Goal: Find specific page/section: Find specific page/section

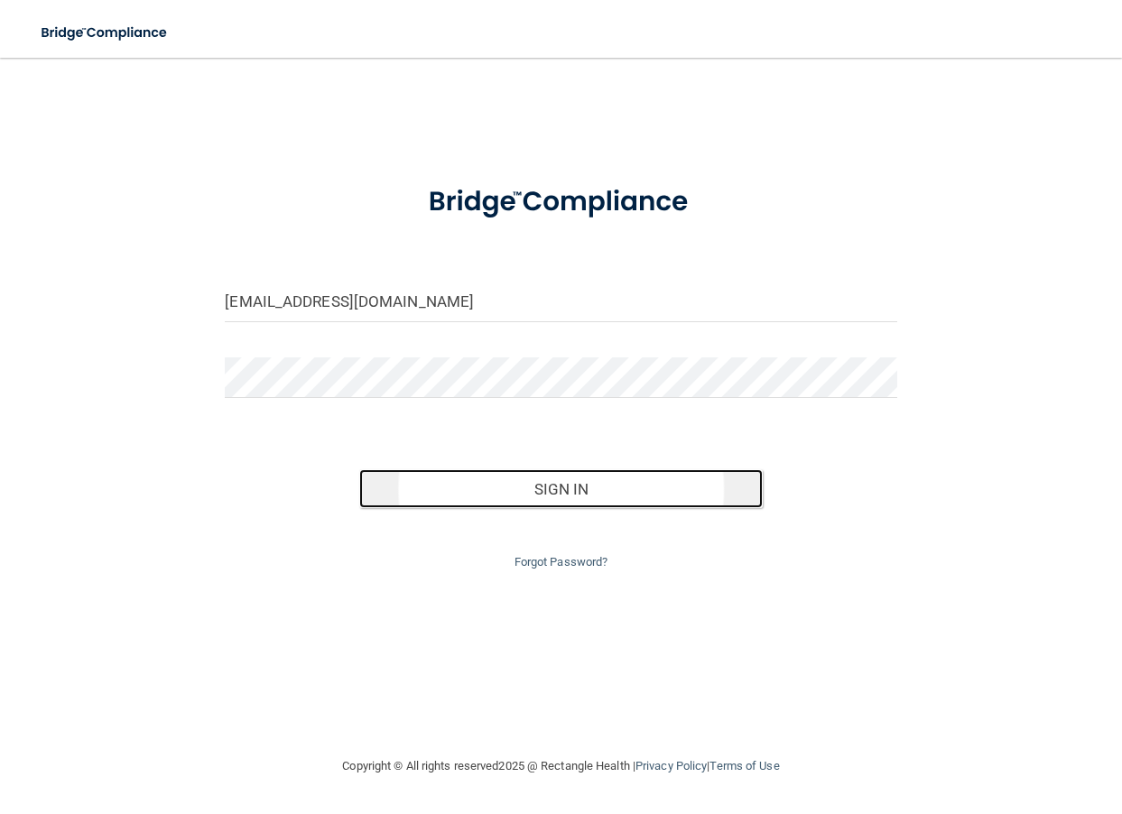
click at [548, 482] on button "Sign In" at bounding box center [560, 489] width 403 height 40
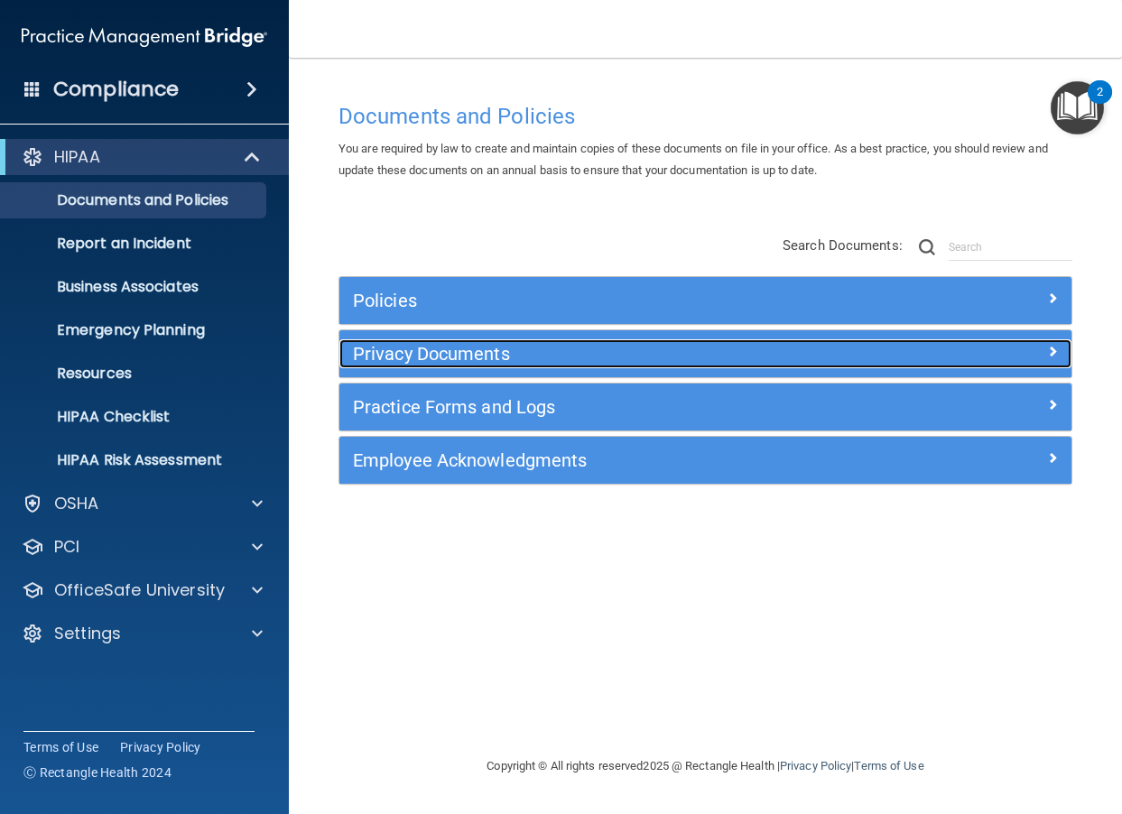
click at [441, 363] on h5 "Privacy Documents" at bounding box center [614, 354] width 522 height 20
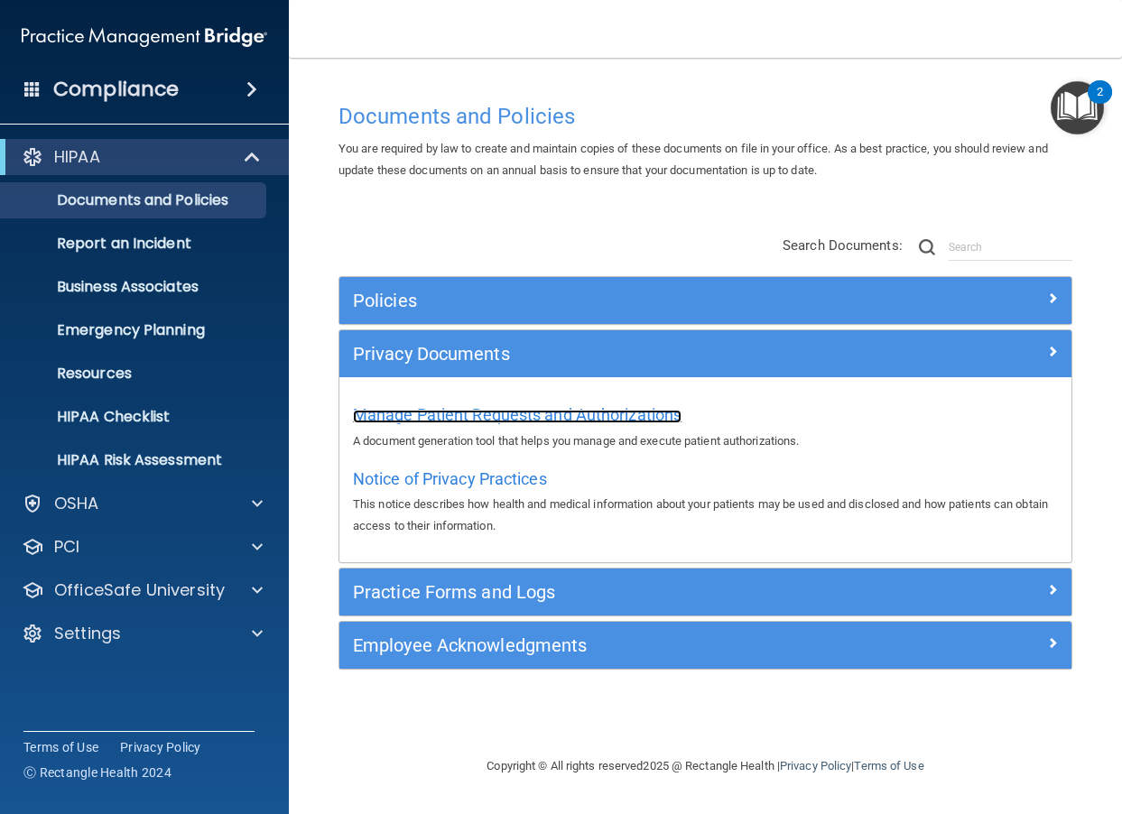
click at [474, 412] on span "Manage Patient Requests and Authorizations" at bounding box center [517, 414] width 329 height 19
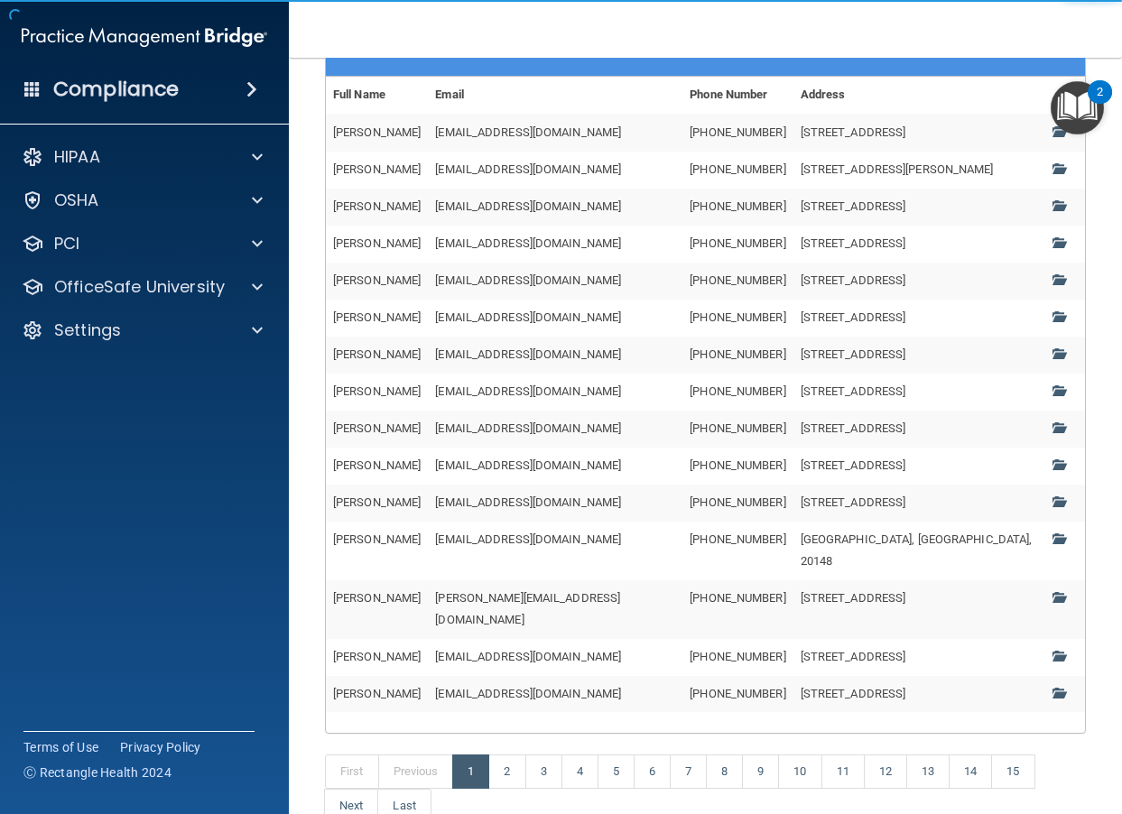
scroll to position [569, 0]
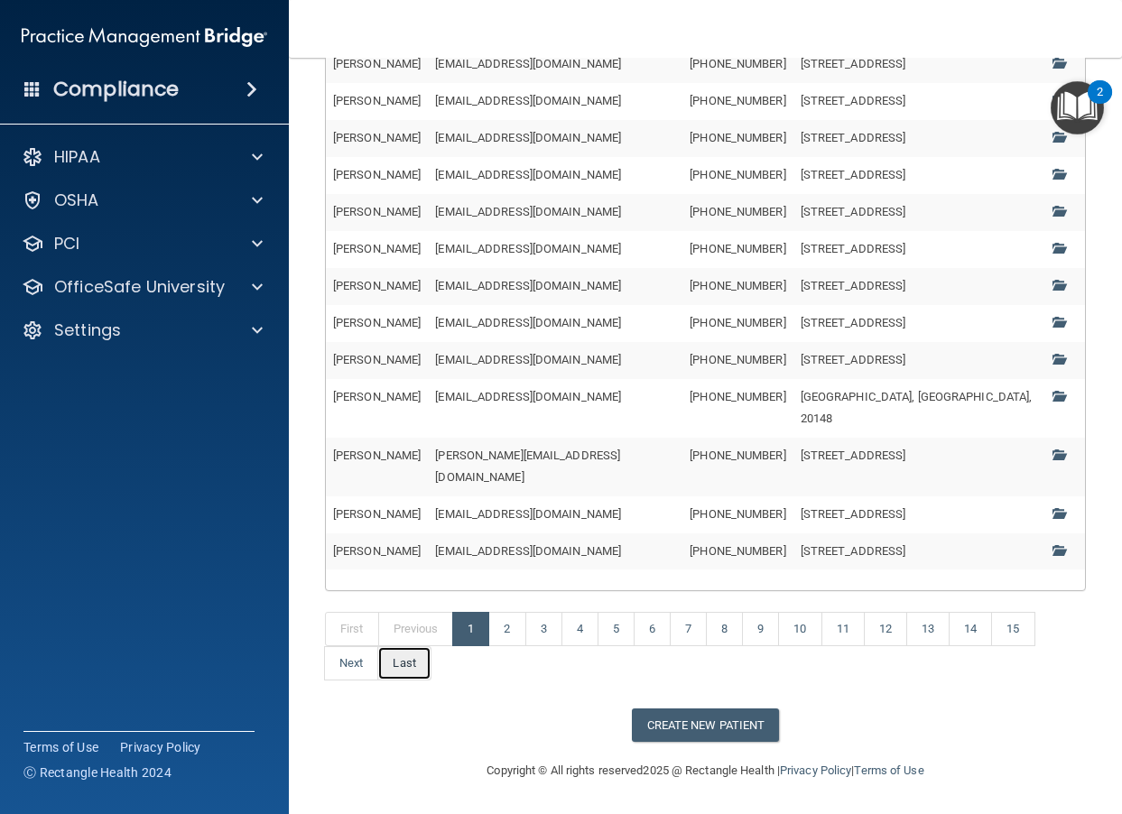
click at [420, 681] on link "Last" at bounding box center [403, 663] width 53 height 34
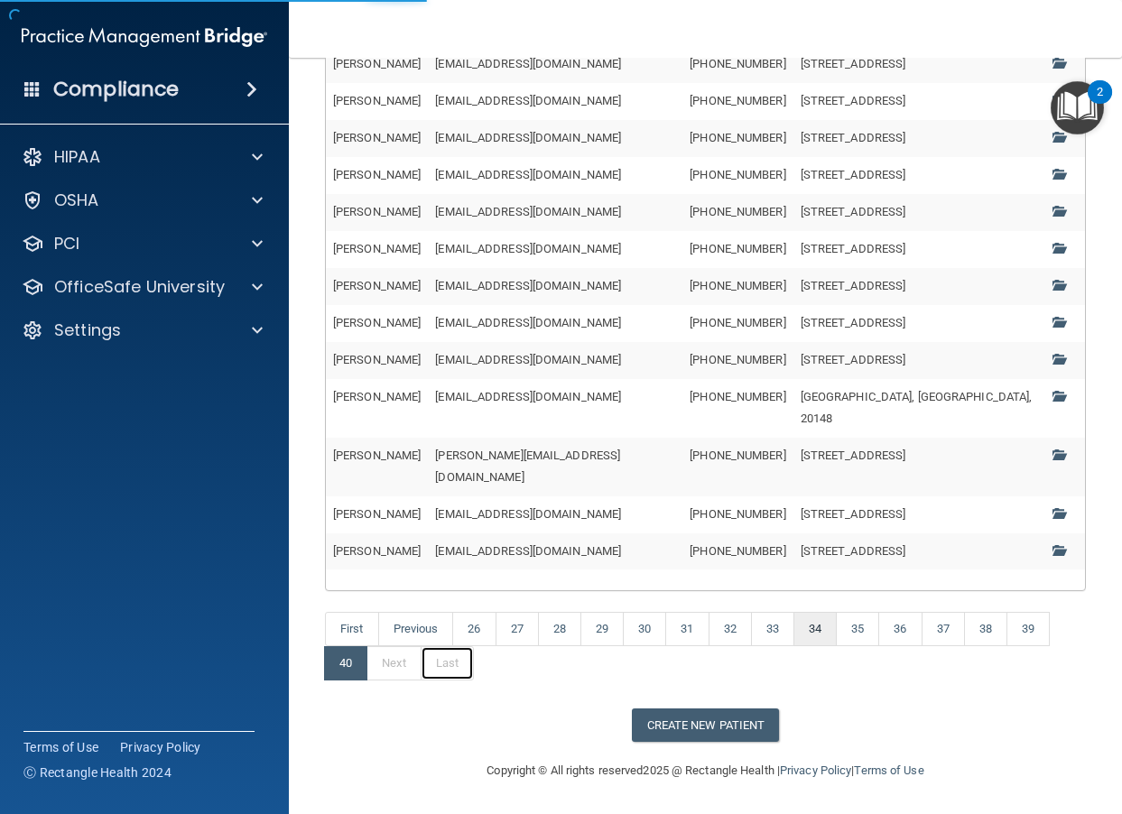
scroll to position [167, 0]
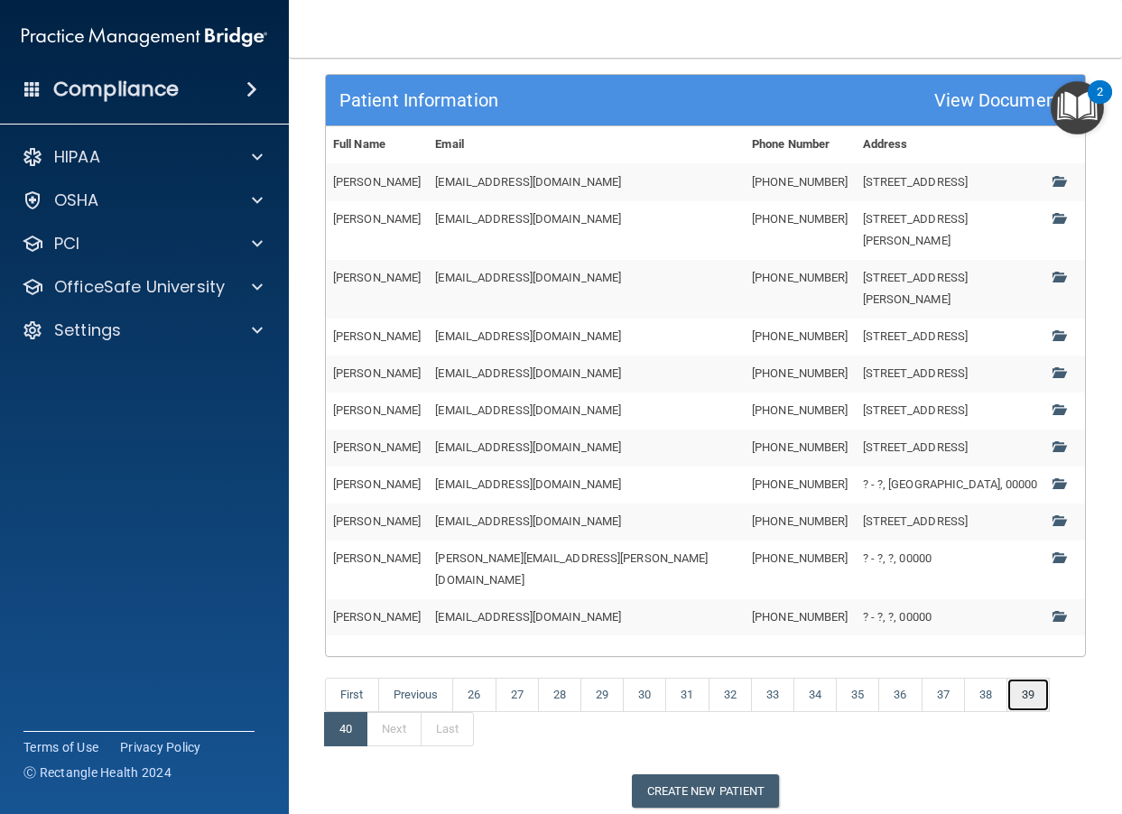
click at [1033, 678] on link "39" at bounding box center [1027, 695] width 43 height 34
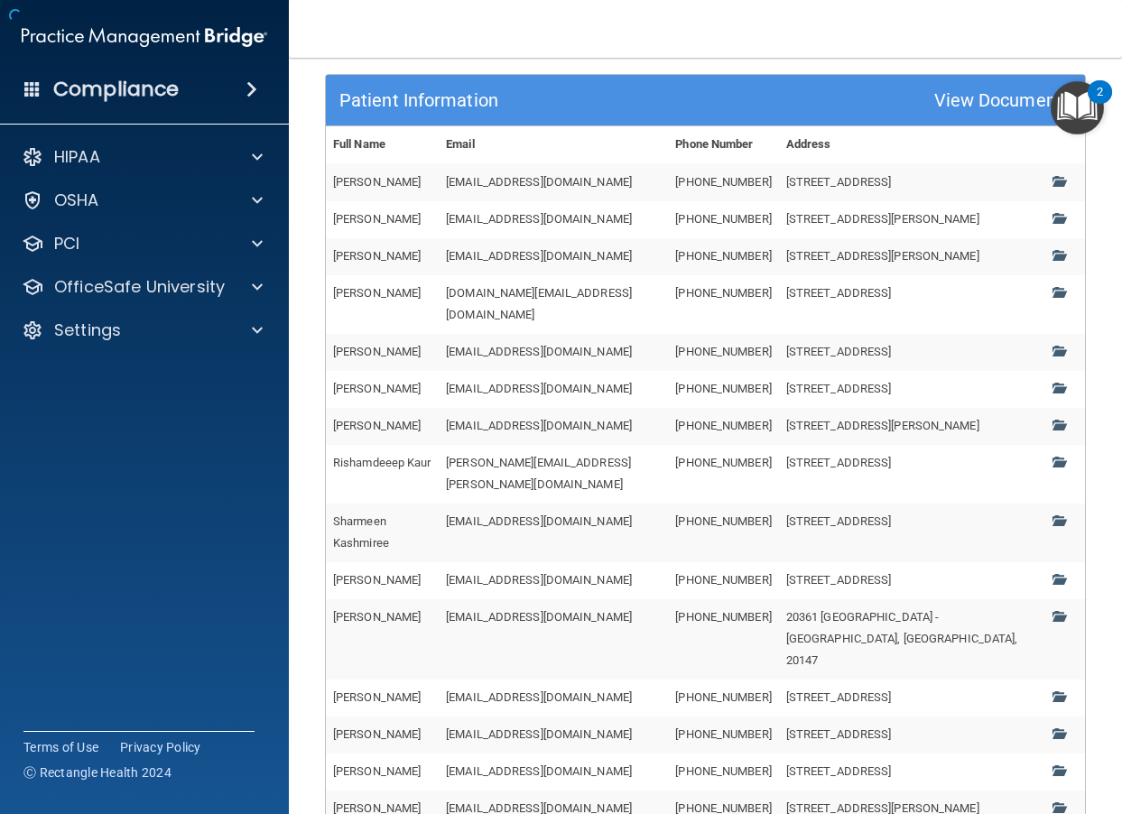
scroll to position [662, 0]
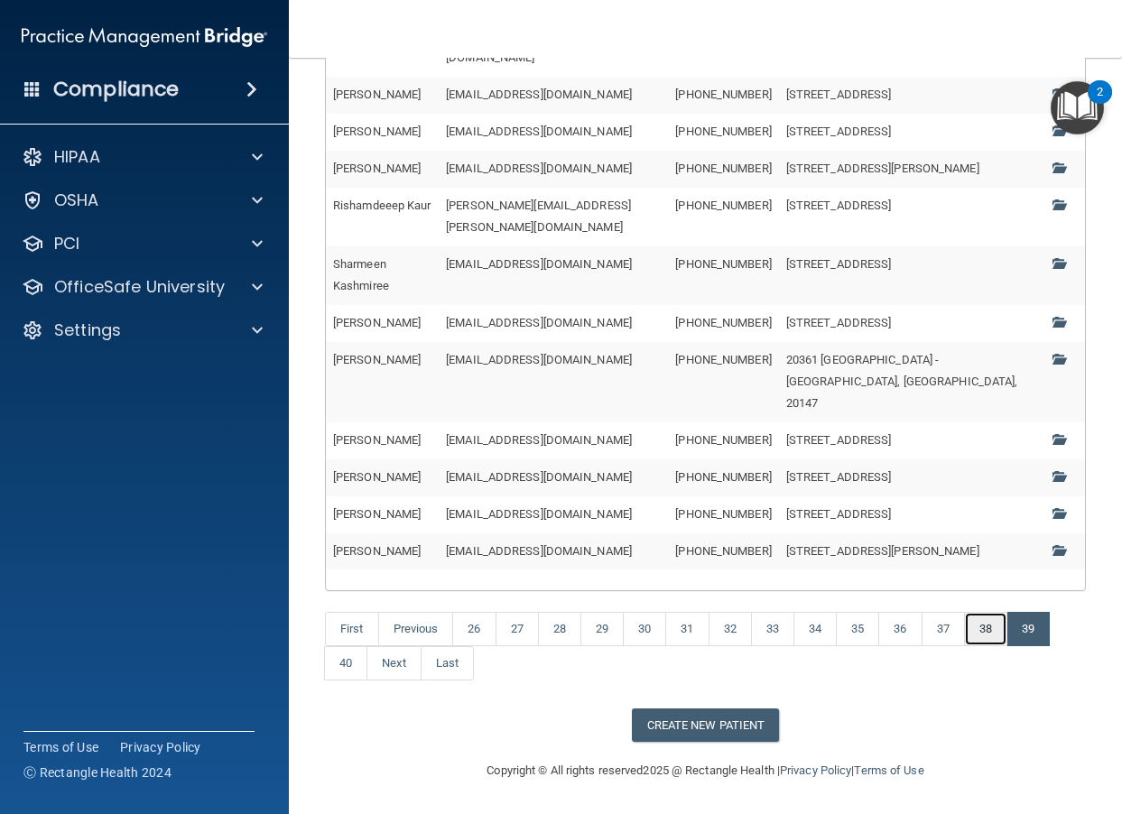
click at [1002, 634] on link "38" at bounding box center [985, 629] width 43 height 34
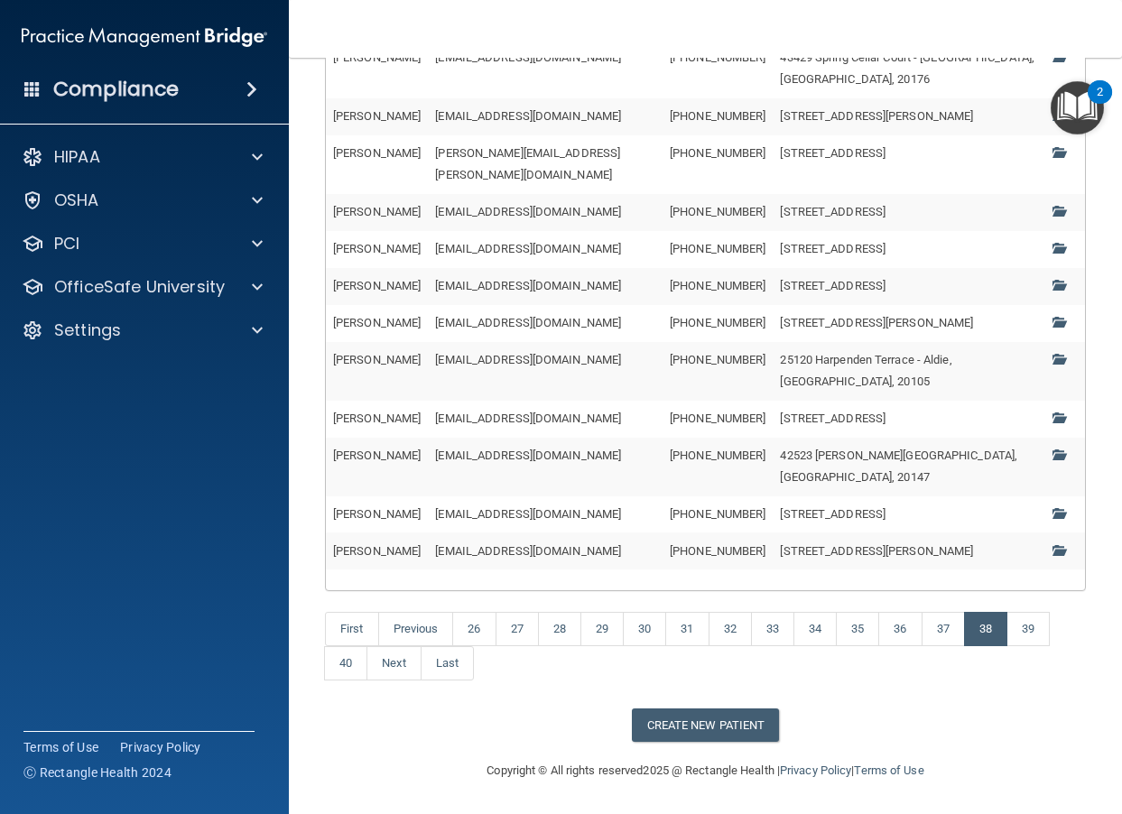
scroll to position [499, 0]
click at [1052, 519] on span at bounding box center [1058, 513] width 12 height 12
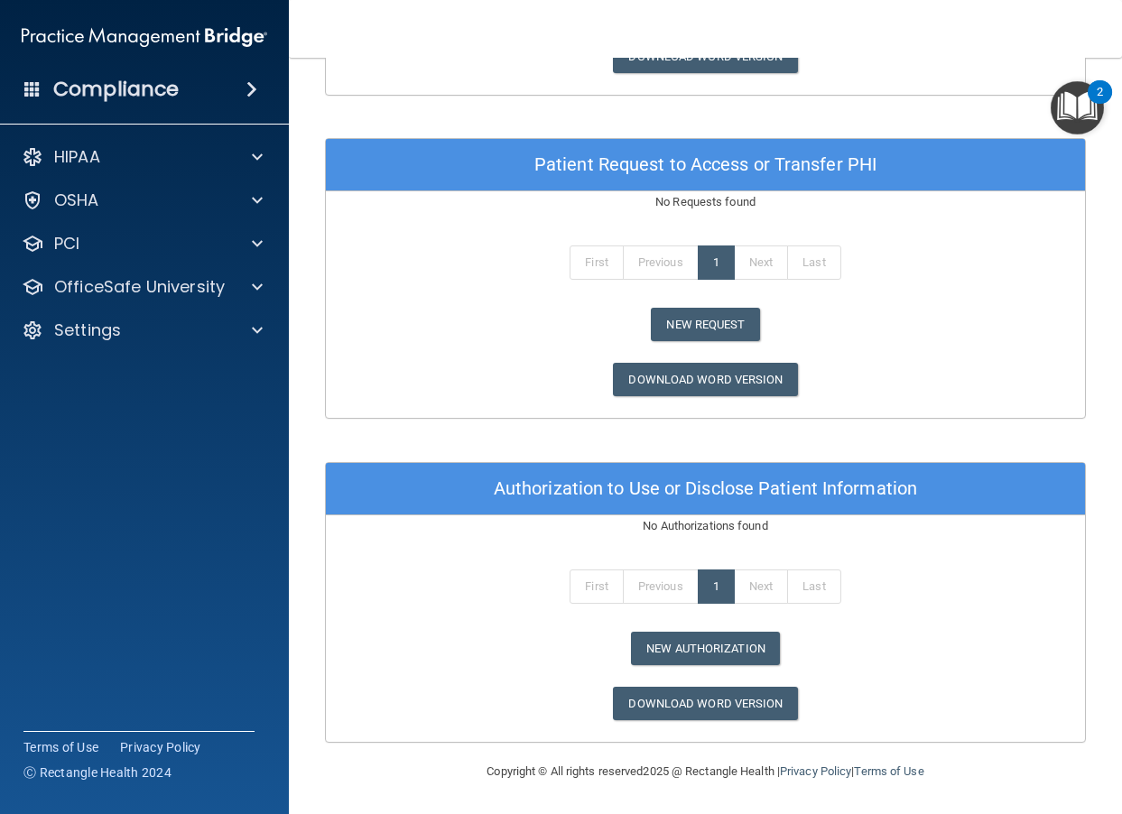
scroll to position [668, 0]
